Goal: Book appointment/travel/reservation

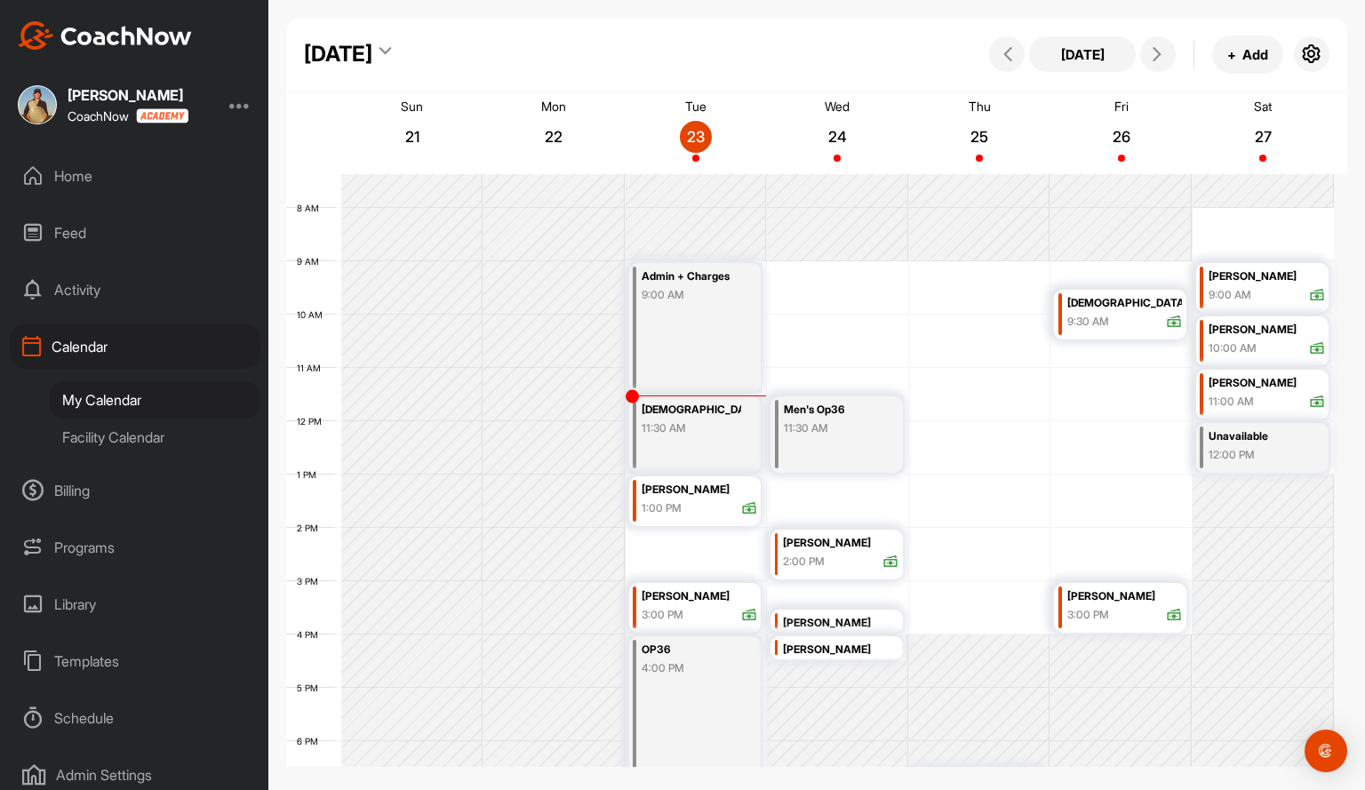
scroll to position [394, 0]
click at [1149, 61] on button at bounding box center [1159, 54] width 36 height 36
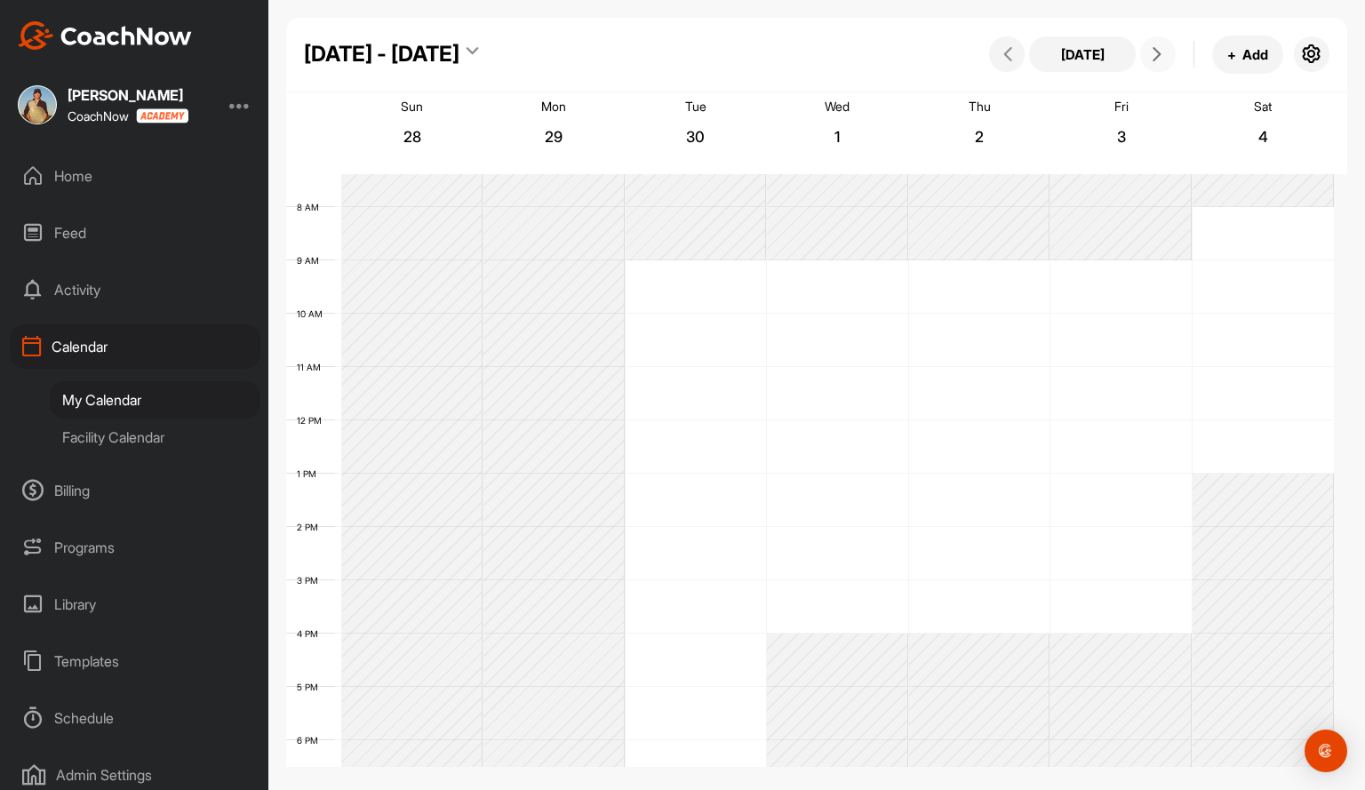
scroll to position [308, 0]
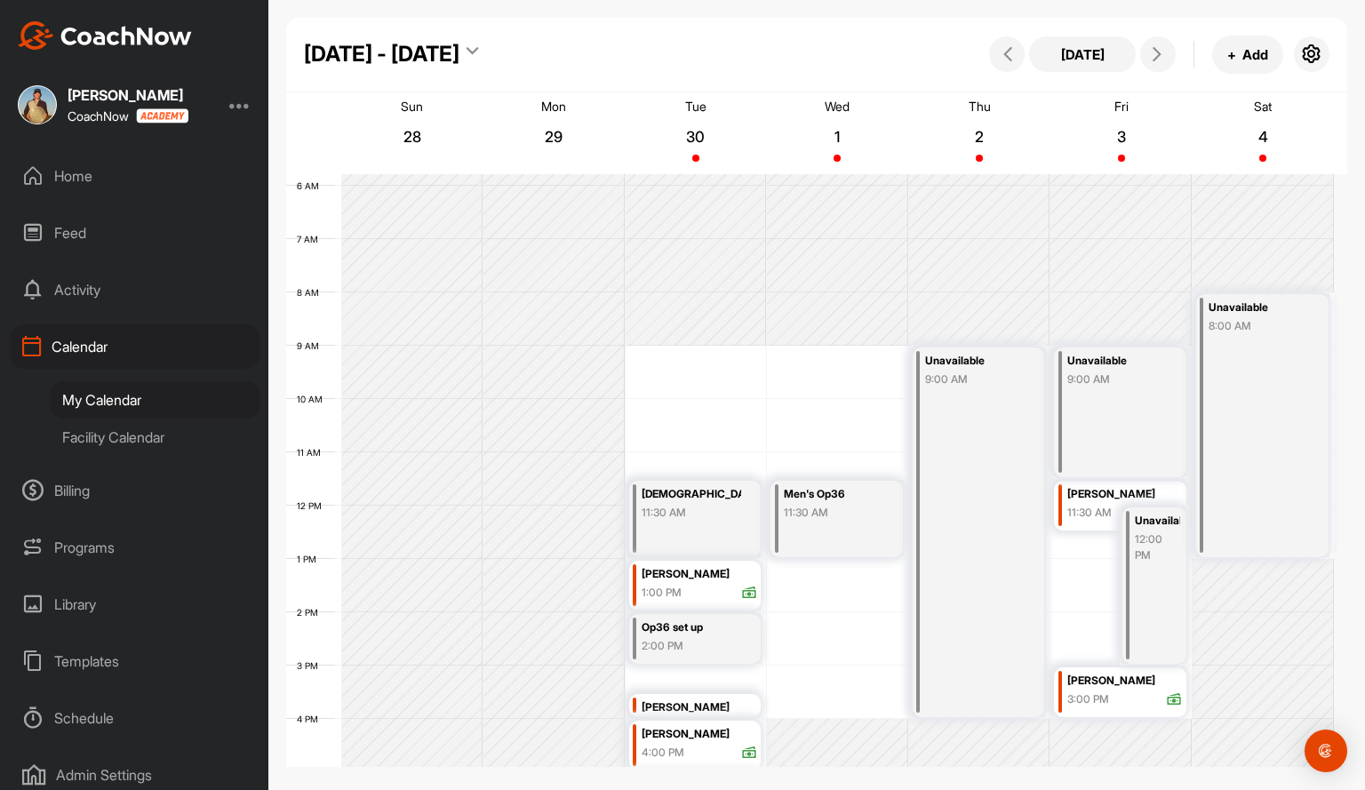
click at [994, 67] on div "[DATE] + Add" at bounding box center [1157, 55] width 345 height 38
click at [998, 66] on button at bounding box center [1007, 54] width 36 height 36
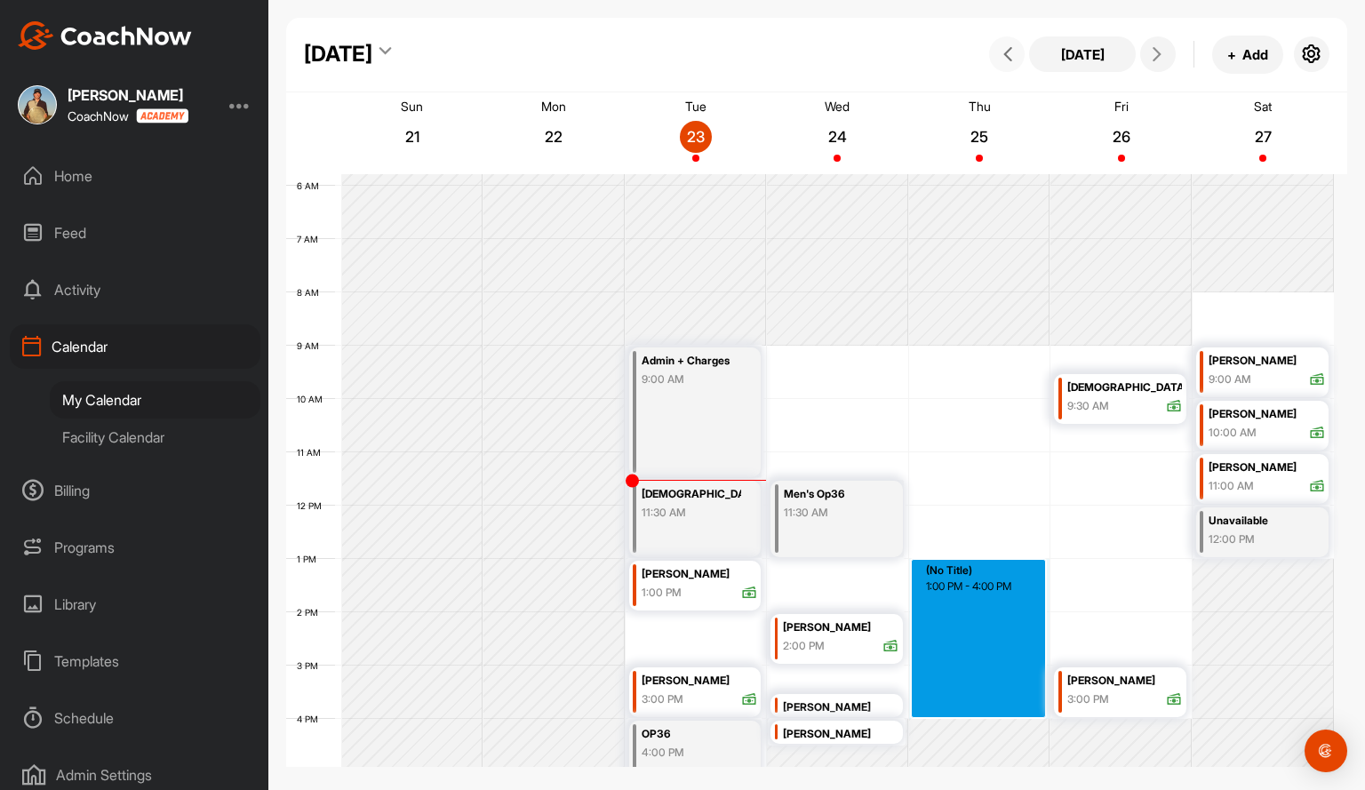
drag, startPoint x: 976, startPoint y: 570, endPoint x: 979, endPoint y: 710, distance: 140.5
click at [979, 710] on div "12 AM 1 AM 2 AM 3 AM 4 AM 5 AM 6 AM 7 AM 8 AM 9 AM 10 AM 11 AM 12 PM 1 PM 2 PM …" at bounding box center [810, 506] width 1048 height 1280
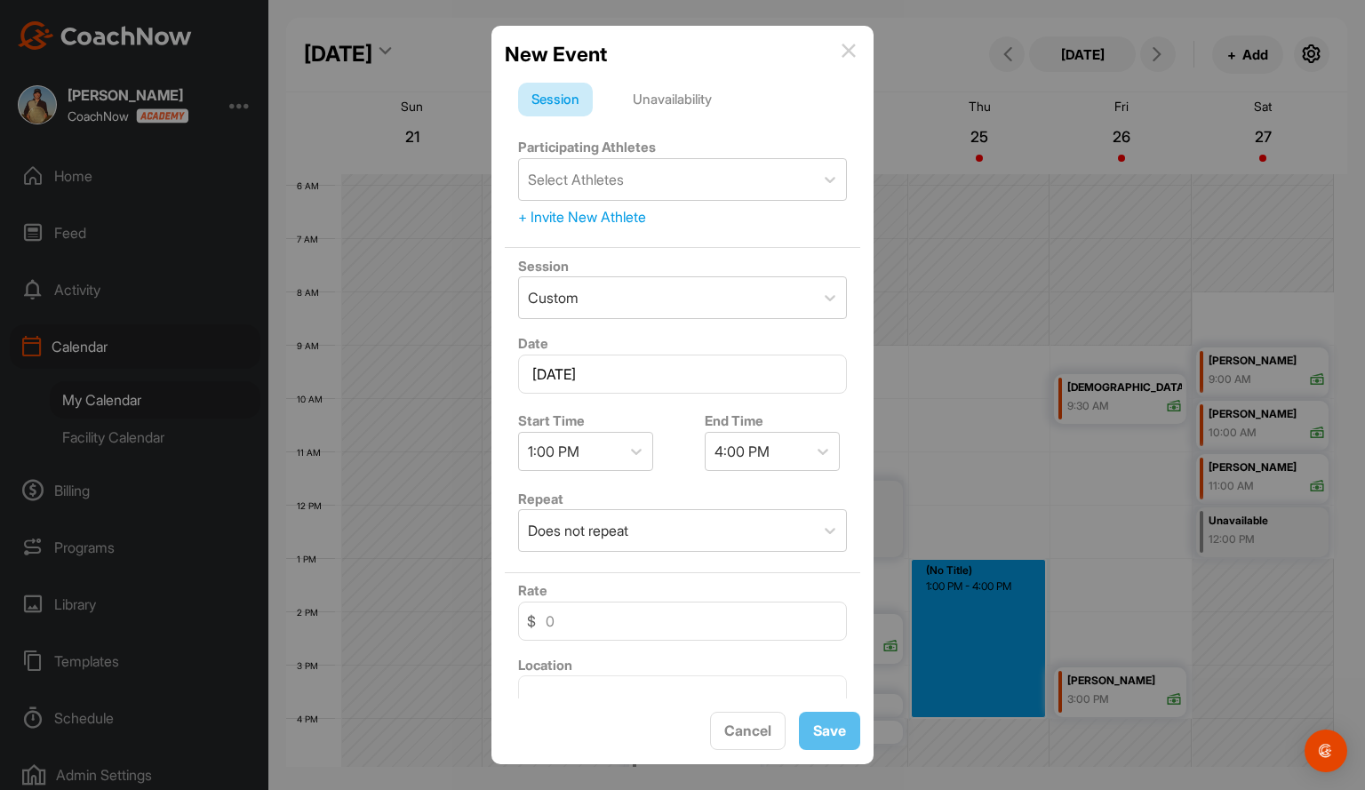
click at [682, 106] on div "Unavailability" at bounding box center [673, 100] width 106 height 34
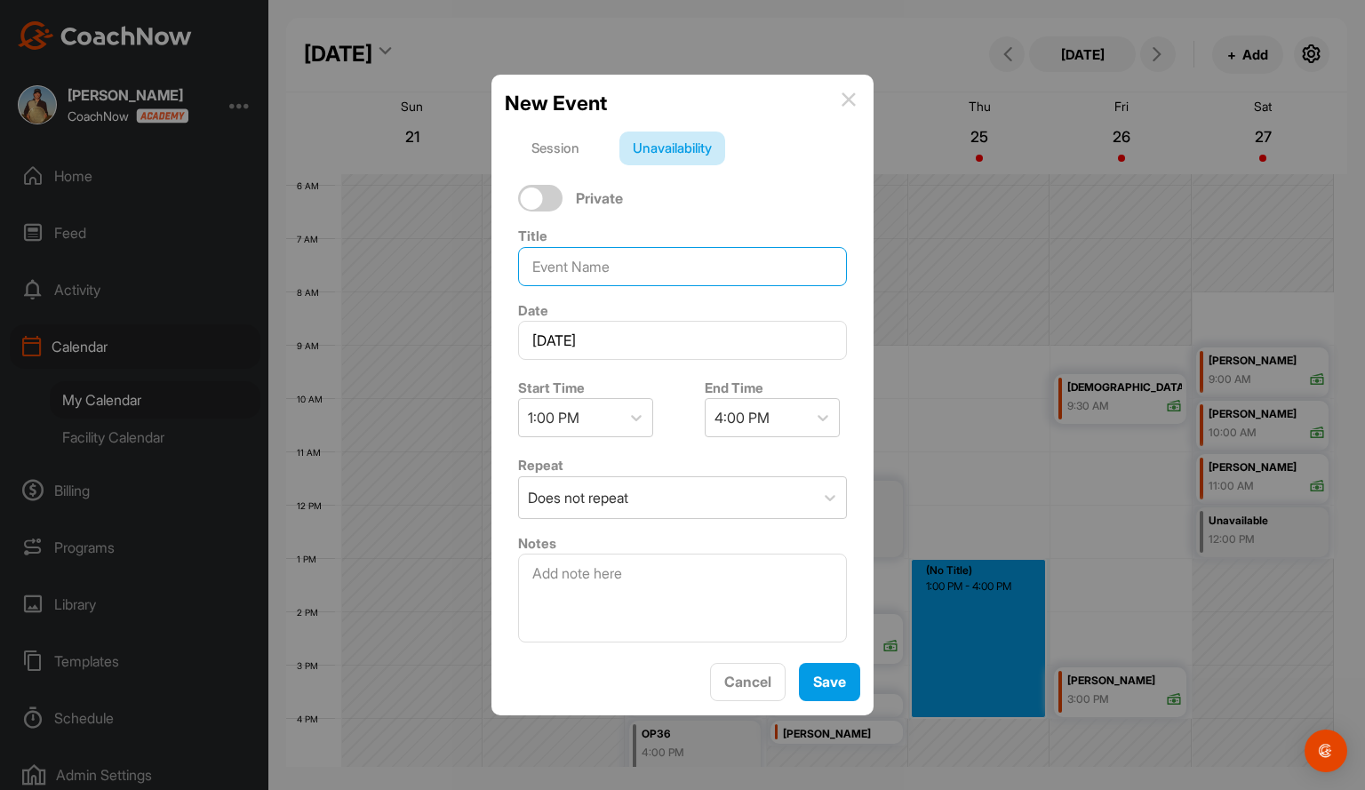
click at [646, 265] on input at bounding box center [682, 266] width 329 height 39
type input "golf"
click at [825, 685] on span "Save" at bounding box center [829, 682] width 33 height 18
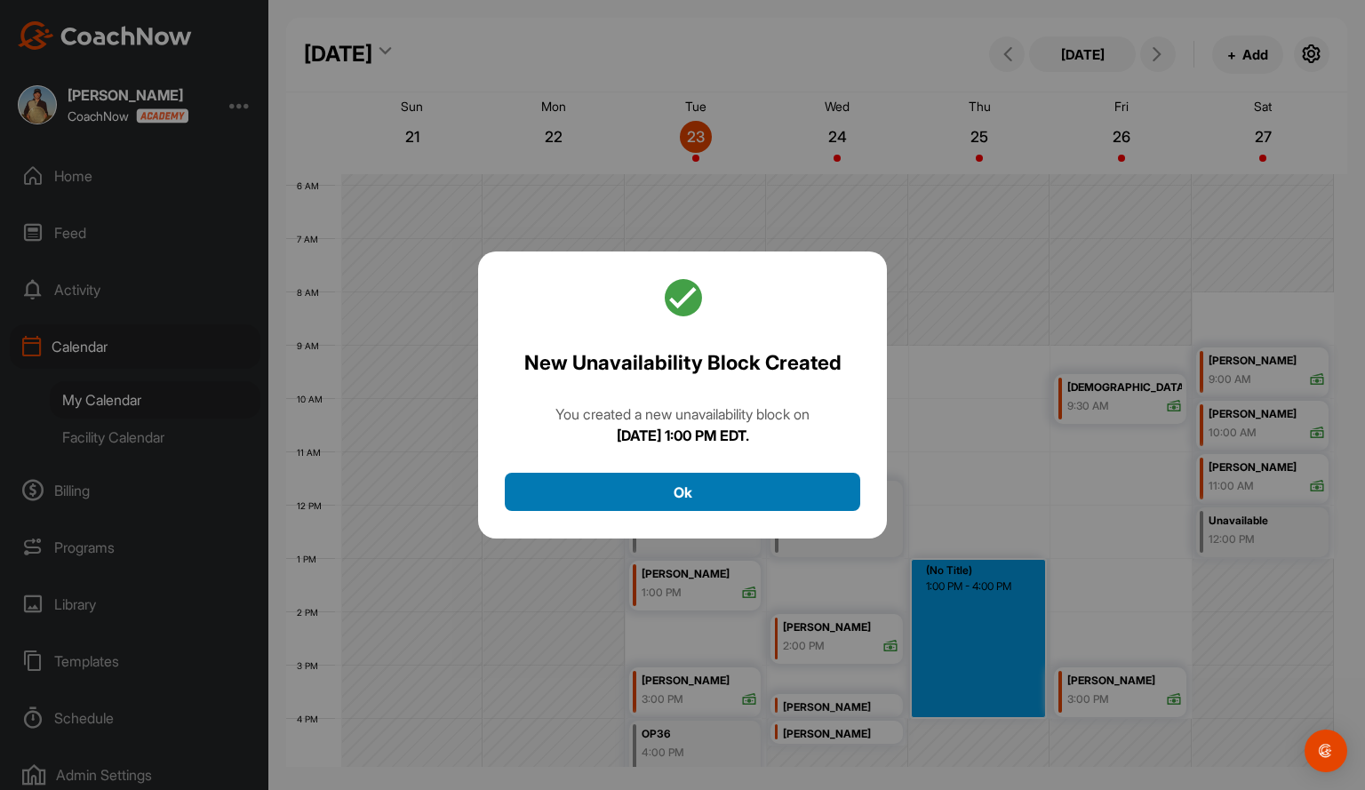
click at [702, 502] on button "Ok" at bounding box center [683, 492] width 356 height 38
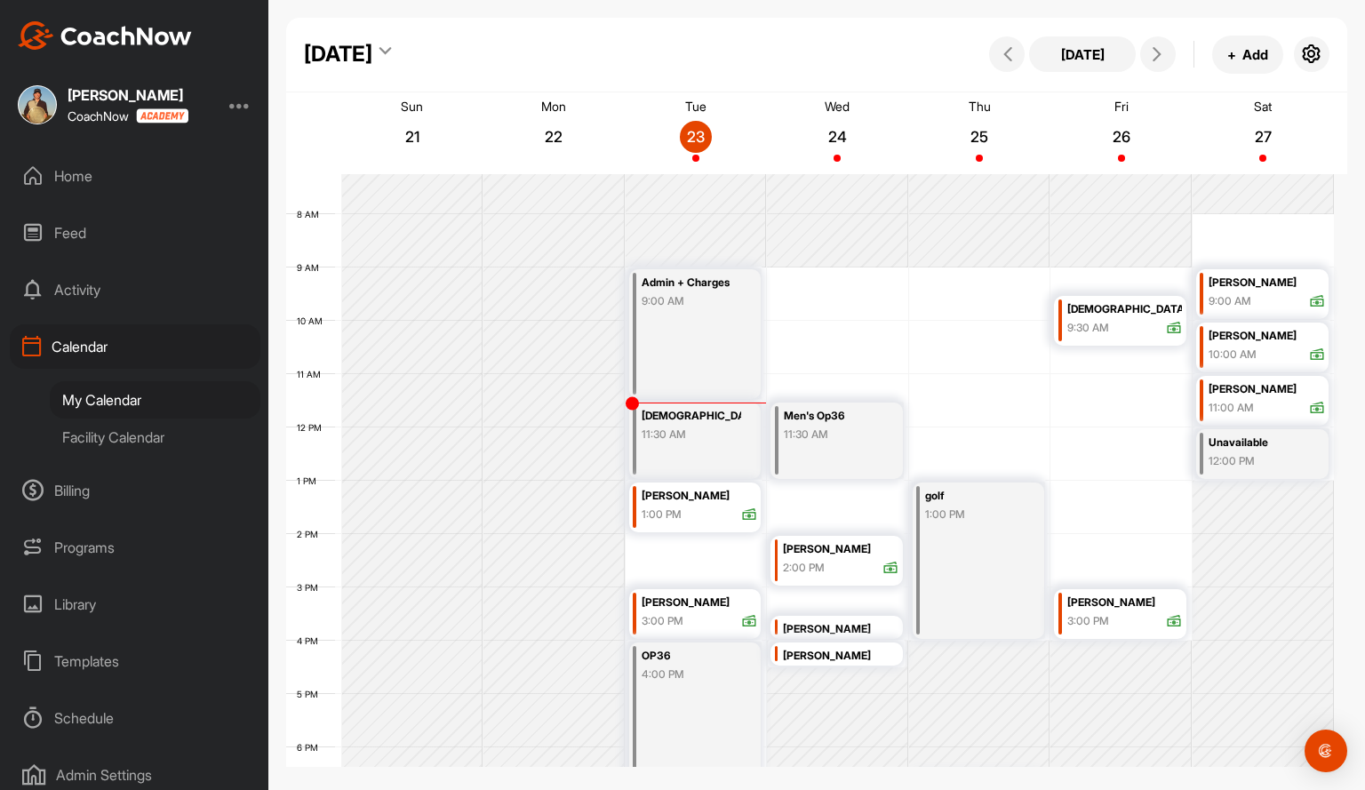
scroll to position [388, 0]
click at [1161, 62] on button at bounding box center [1159, 54] width 36 height 36
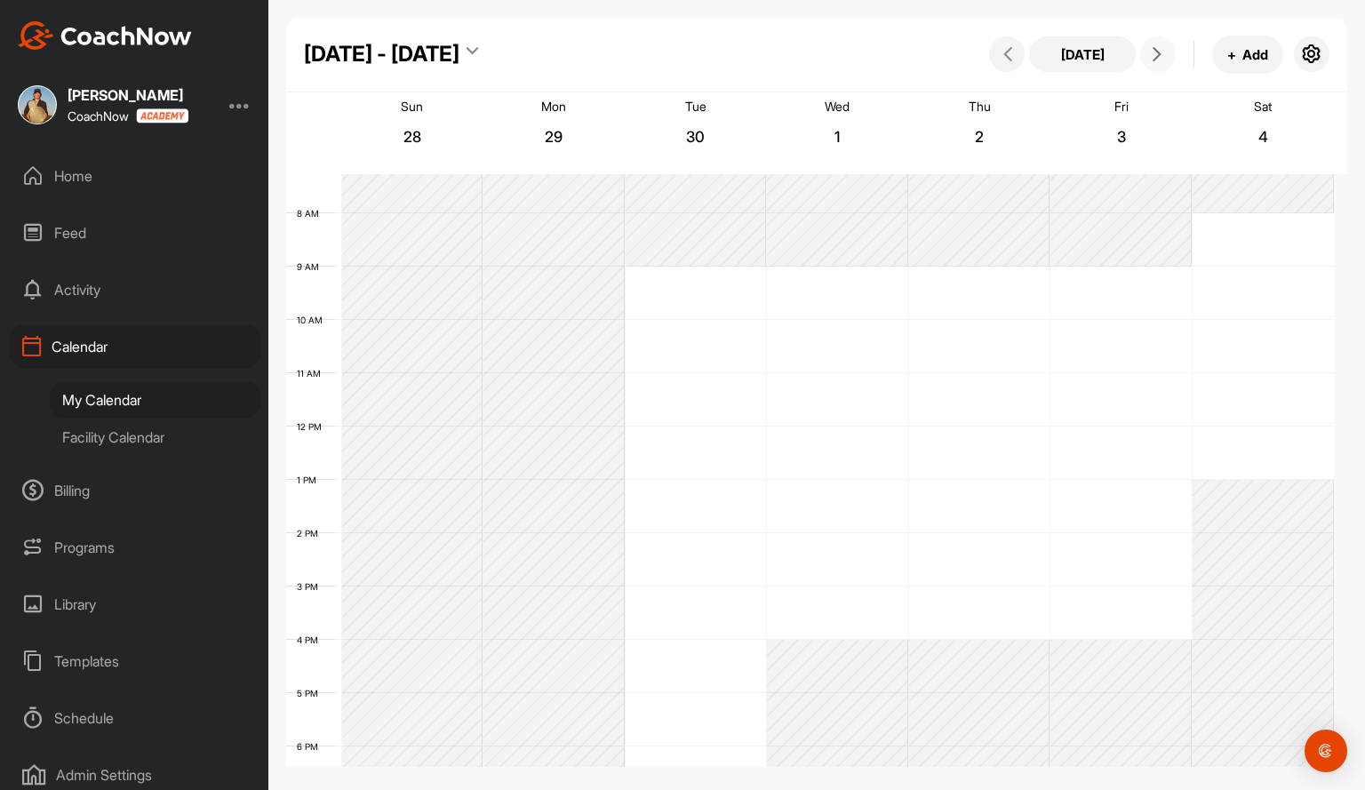
scroll to position [308, 0]
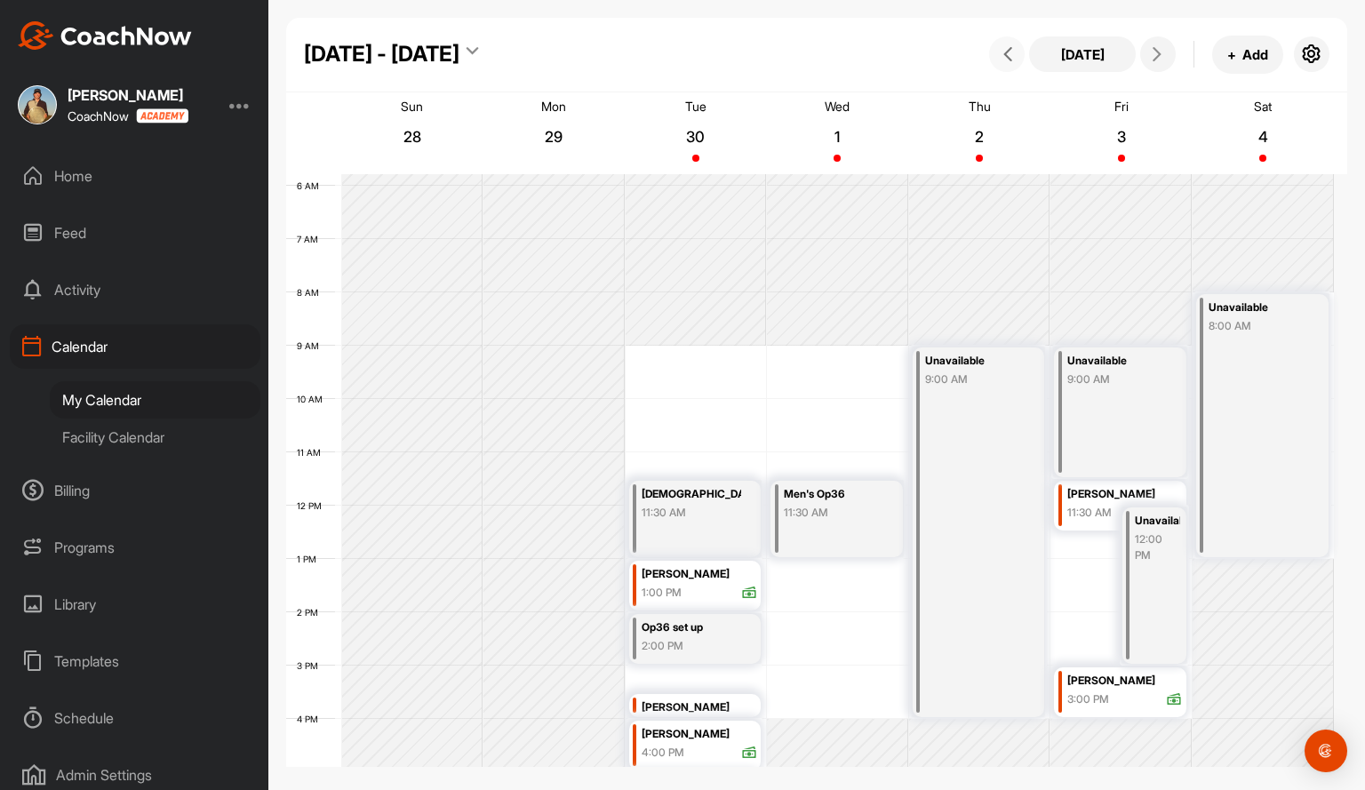
click at [1008, 65] on button at bounding box center [1007, 54] width 36 height 36
